Goal: Information Seeking & Learning: Find specific fact

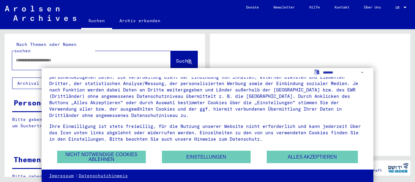
scroll to position [21, 0]
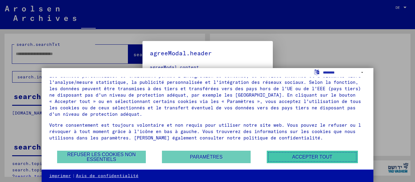
click at [329, 156] on font "Accepter tout" at bounding box center [312, 156] width 40 height 5
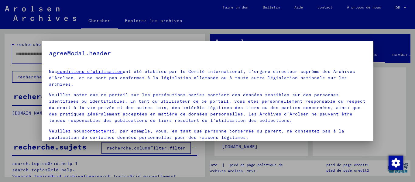
click at [399, 8] on div at bounding box center [207, 91] width 415 height 182
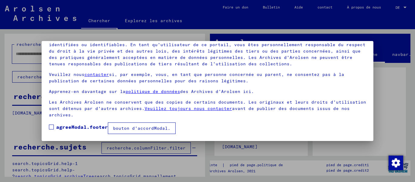
scroll to position [49, 0]
click at [55, 129] on label "agreeModal.footer" at bounding box center [78, 126] width 59 height 7
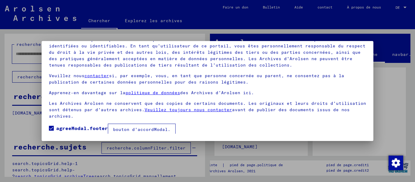
scroll to position [8, 0]
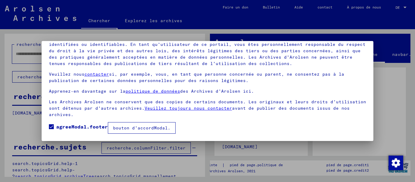
click at [154, 130] on font "bouton d'accordModal." at bounding box center [141, 127] width 57 height 5
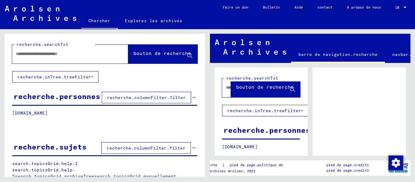
click at [397, 7] on font "DE" at bounding box center [397, 7] width 4 height 5
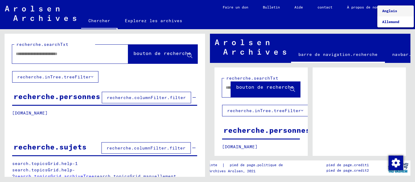
click at [306, 20] on div at bounding box center [207, 91] width 415 height 182
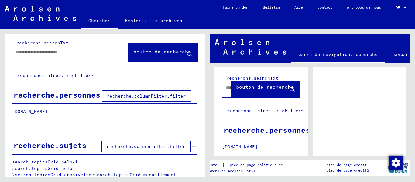
scroll to position [0, 0]
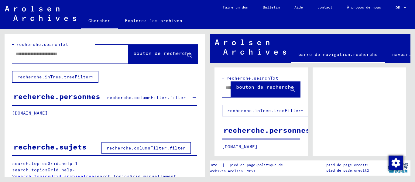
click at [100, 17] on font "Chercher" at bounding box center [99, 21] width 22 height 10
click at [133, 20] on font "Explorez les archives" at bounding box center [153, 20] width 57 height 5
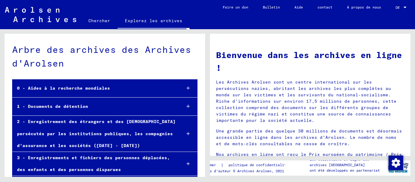
click at [151, 89] on div "0 - Aides à la recherche mondiales" at bounding box center [94, 88] width 164 height 12
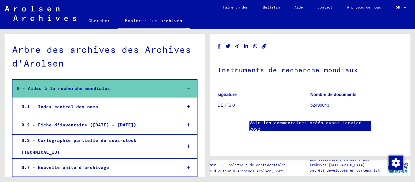
scroll to position [274, 0]
click at [59, 107] on font "0.1 - Index central des noms" at bounding box center [60, 106] width 76 height 5
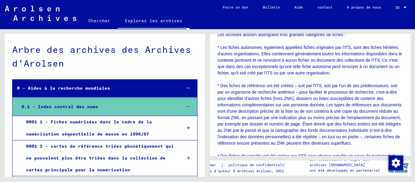
scroll to position [304, 0]
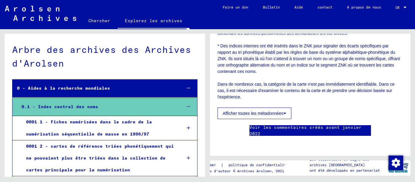
click at [241, 111] on font "Afficher toutes les métadonnées" at bounding box center [253, 113] width 61 height 5
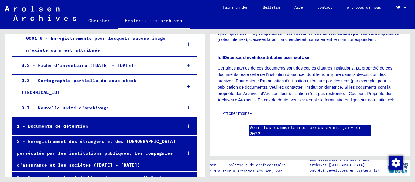
scroll to position [243, 0]
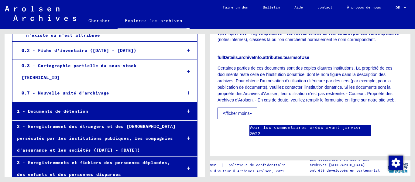
click at [76, 108] on font "1 - Documents de détention" at bounding box center [52, 110] width 71 height 5
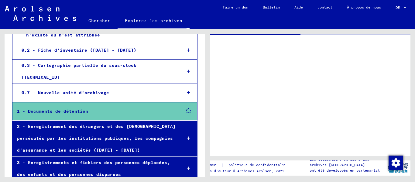
scroll to position [243, 0]
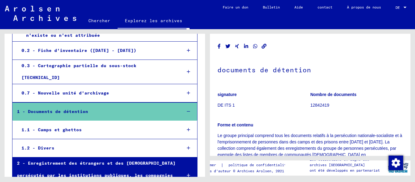
click at [67, 127] on font "1.1 - Camps et ghettos" at bounding box center [52, 129] width 60 height 5
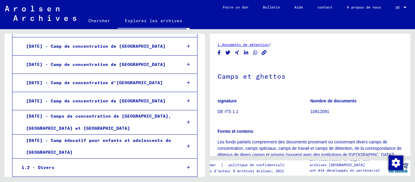
scroll to position [1517, 0]
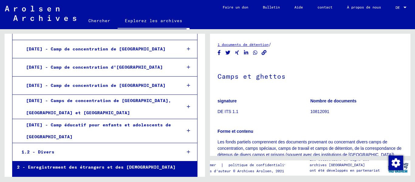
click at [47, 149] on font "1.2 - Divers" at bounding box center [38, 151] width 33 height 5
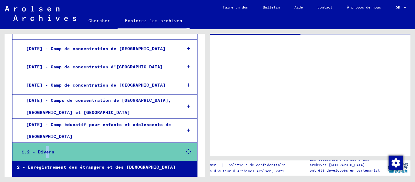
scroll to position [1517, 0]
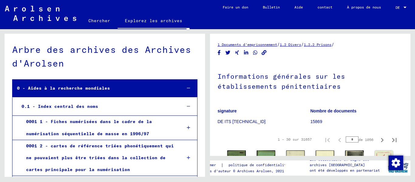
click at [63, 107] on font "0.1 - Index central des noms" at bounding box center [60, 106] width 76 height 5
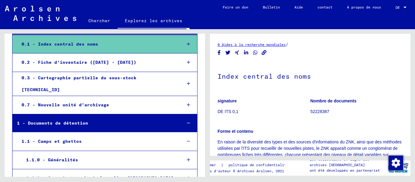
scroll to position [91, 0]
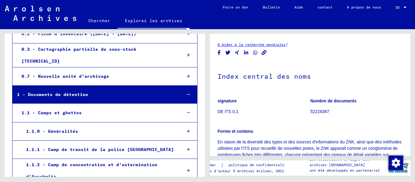
click at [66, 110] on font "1.1 - Camps et ghettos" at bounding box center [52, 112] width 60 height 5
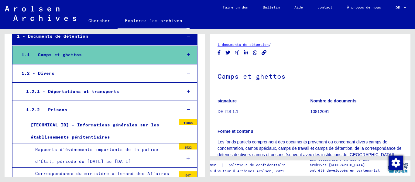
scroll to position [151, 0]
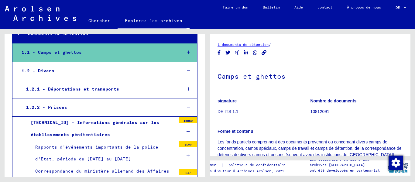
click at [46, 68] on font "1.2 - Divers" at bounding box center [38, 70] width 33 height 5
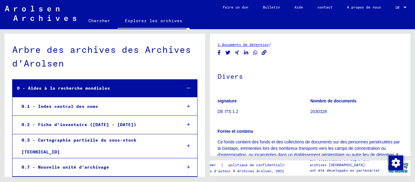
click at [98, 19] on font "Chercher" at bounding box center [99, 20] width 22 height 5
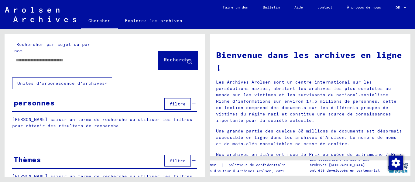
click at [73, 60] on input "text" at bounding box center [78, 60] width 124 height 6
type input "**********"
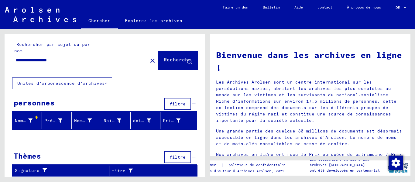
click at [171, 104] on font "filtre" at bounding box center [177, 103] width 16 height 5
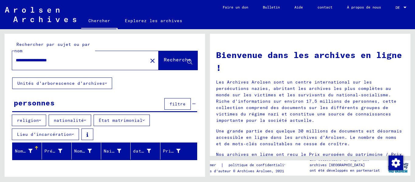
click at [77, 118] on font "nationalité" at bounding box center [69, 119] width 30 height 5
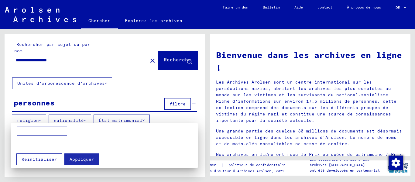
click at [39, 128] on input at bounding box center [42, 131] width 50 height 10
type input "********"
click at [78, 158] on font "Appliquer" at bounding box center [82, 158] width 25 height 5
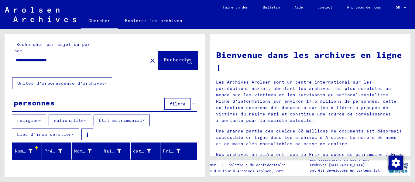
click at [46, 135] on font "Lieu d'incarcération" at bounding box center [44, 133] width 55 height 5
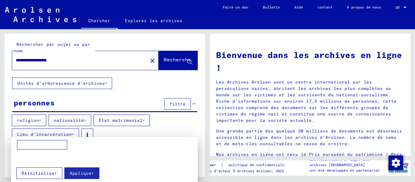
click at [43, 147] on input at bounding box center [42, 145] width 50 height 10
type input "**********"
click at [73, 169] on button "Appliquer" at bounding box center [81, 173] width 35 height 12
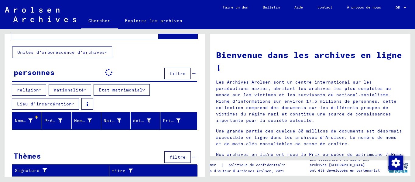
scroll to position [30, 0]
click at [115, 90] on font "État matrimonial" at bounding box center [121, 89] width 44 height 5
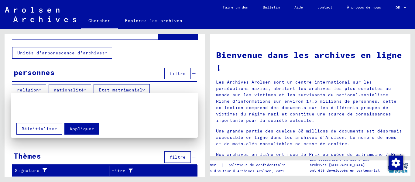
click at [32, 88] on div at bounding box center [207, 91] width 415 height 182
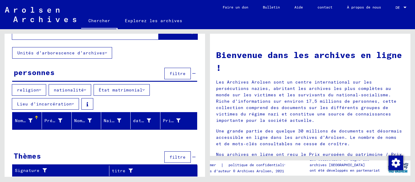
click at [32, 89] on font "religion" at bounding box center [28, 89] width 22 height 5
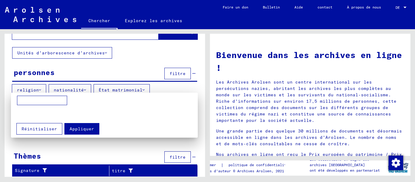
click at [66, 146] on div at bounding box center [207, 91] width 415 height 182
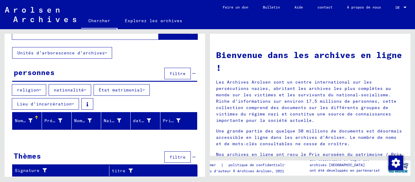
click at [172, 156] on font "filtre" at bounding box center [177, 156] width 16 height 5
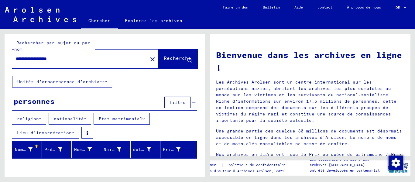
scroll to position [0, 0]
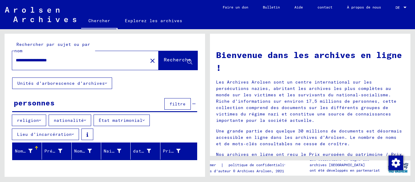
click at [67, 83] on font "Unités d'arborescence d'archives" at bounding box center [60, 82] width 87 height 5
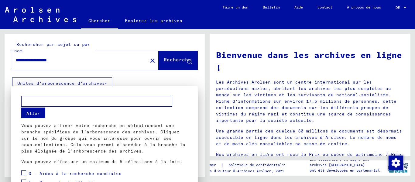
click at [267, 7] on div at bounding box center [207, 91] width 415 height 182
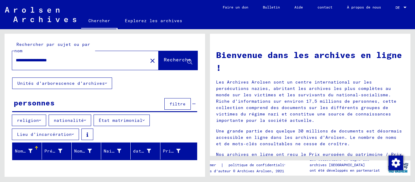
click at [268, 7] on font "Bulletin" at bounding box center [271, 7] width 17 height 5
